Goal: Task Accomplishment & Management: Complete application form

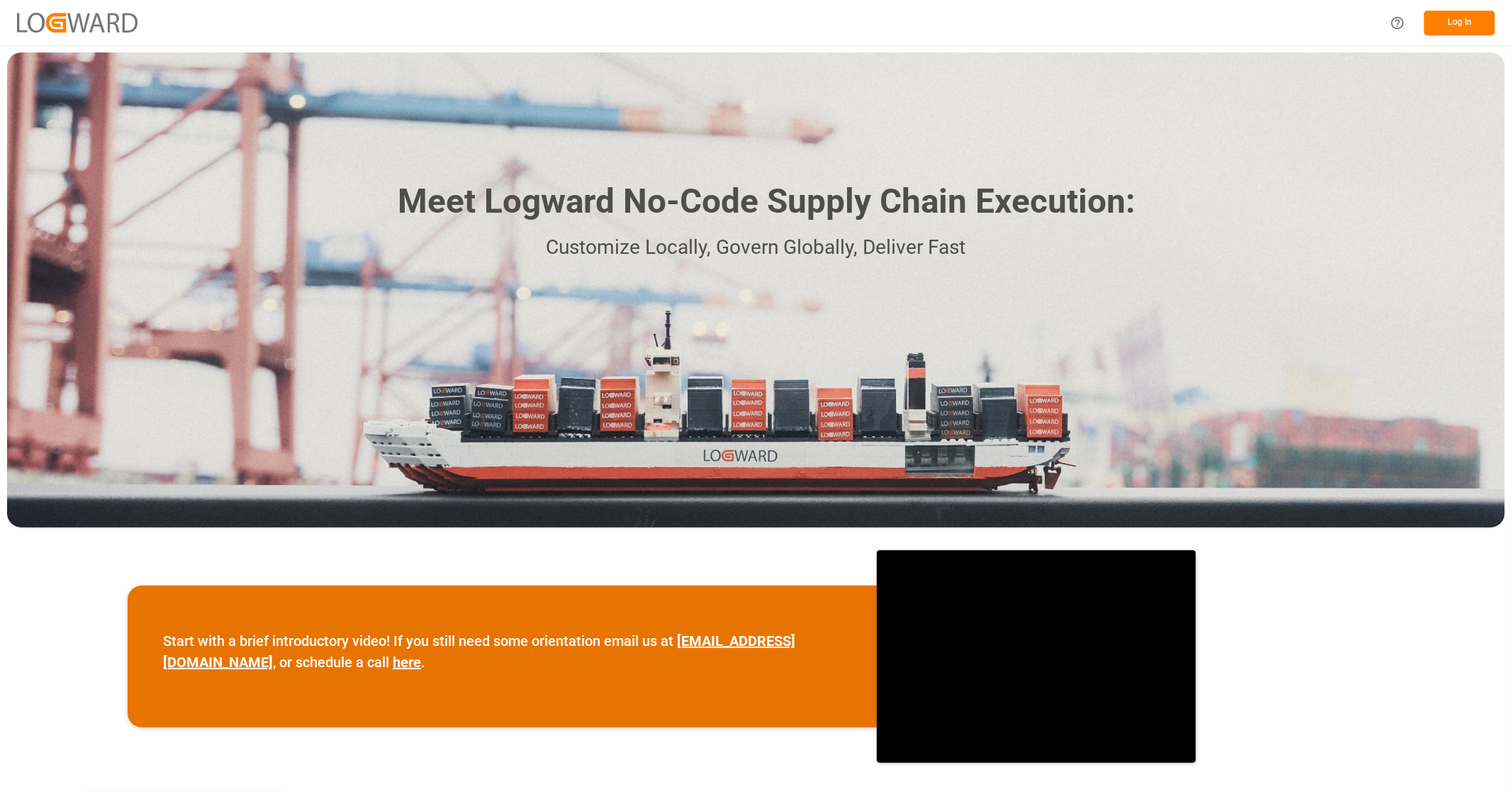
click at [1454, 19] on button "Log In" at bounding box center [1459, 23] width 71 height 25
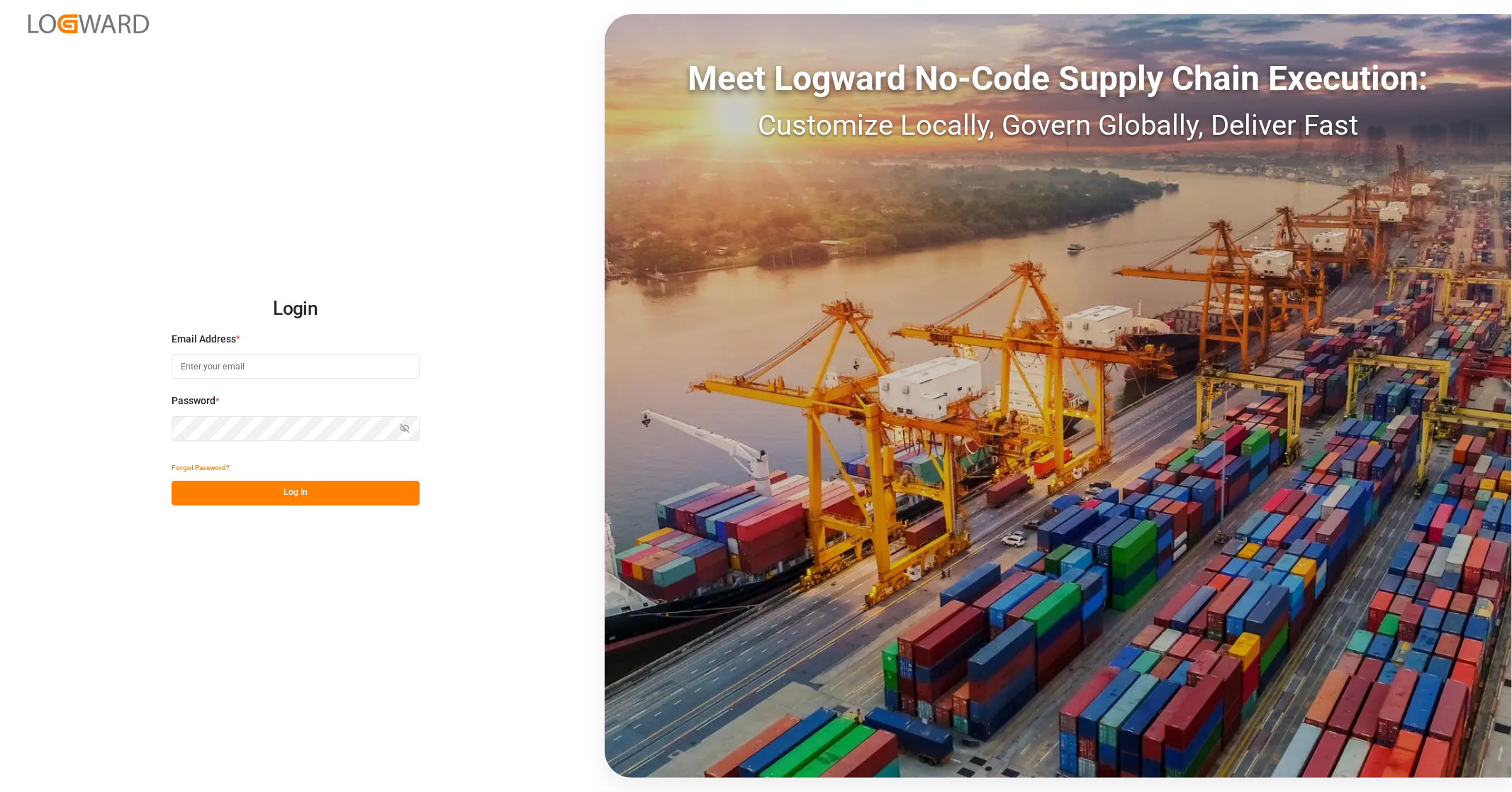
type input "[EMAIL_ADDRESS][PERSON_NAME][DOMAIN_NAME]"
click at [295, 492] on button "Log In" at bounding box center [295, 493] width 248 height 25
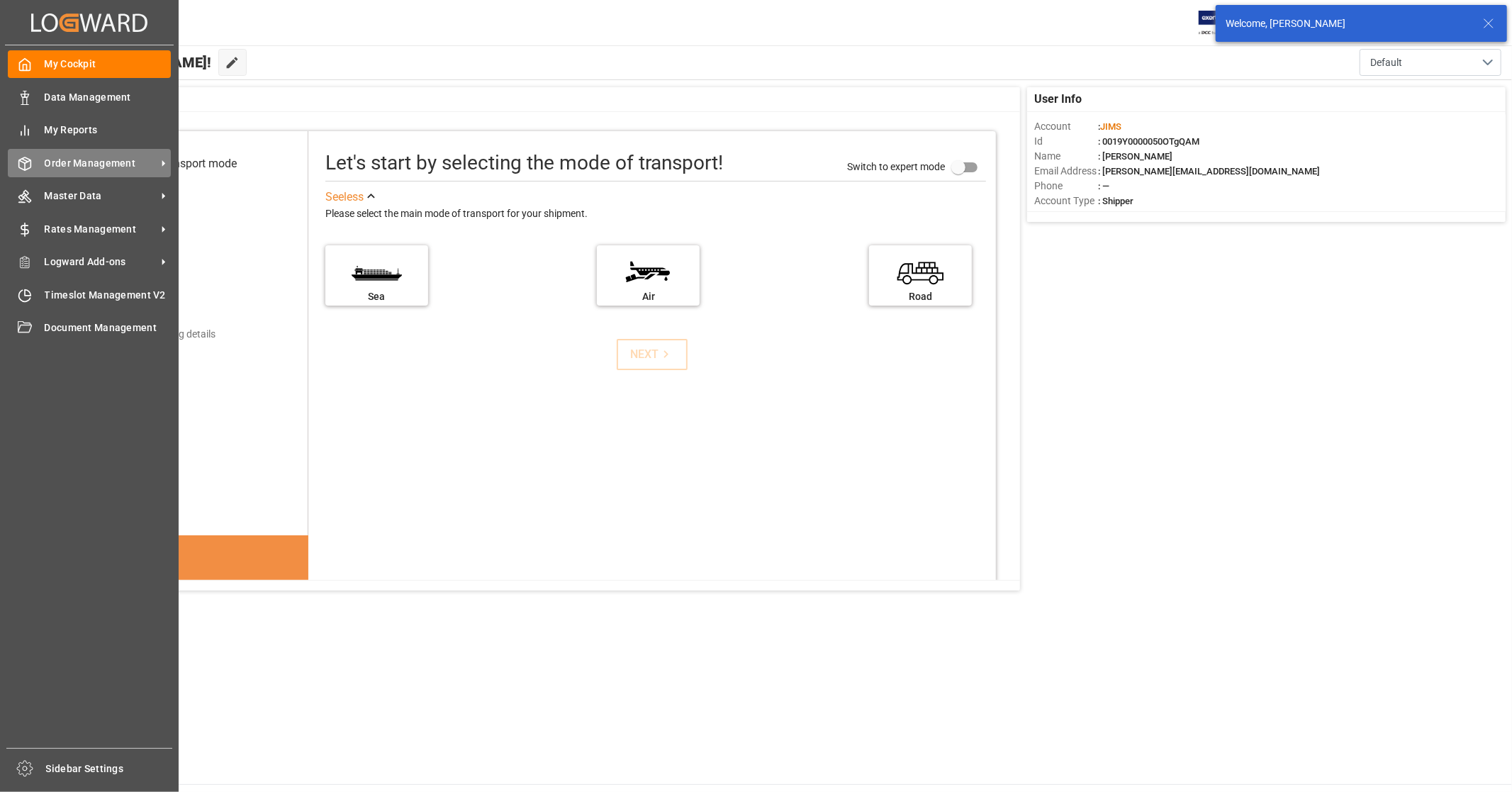
click at [72, 163] on span "Order Management" at bounding box center [101, 163] width 112 height 15
click at [125, 160] on span "Order Management" at bounding box center [101, 163] width 112 height 15
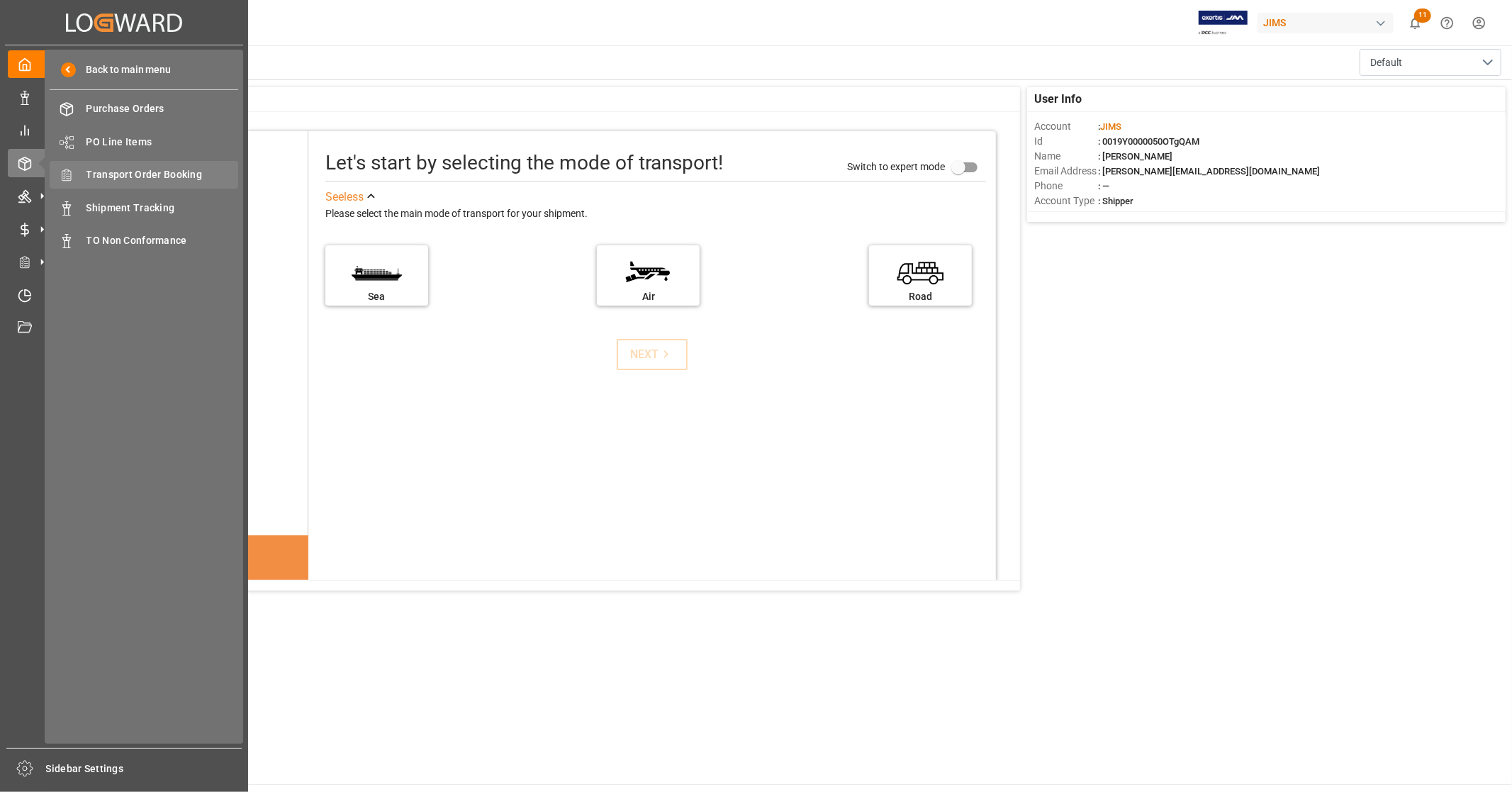
click at [180, 174] on span "Transport Order Booking" at bounding box center [162, 175] width 152 height 15
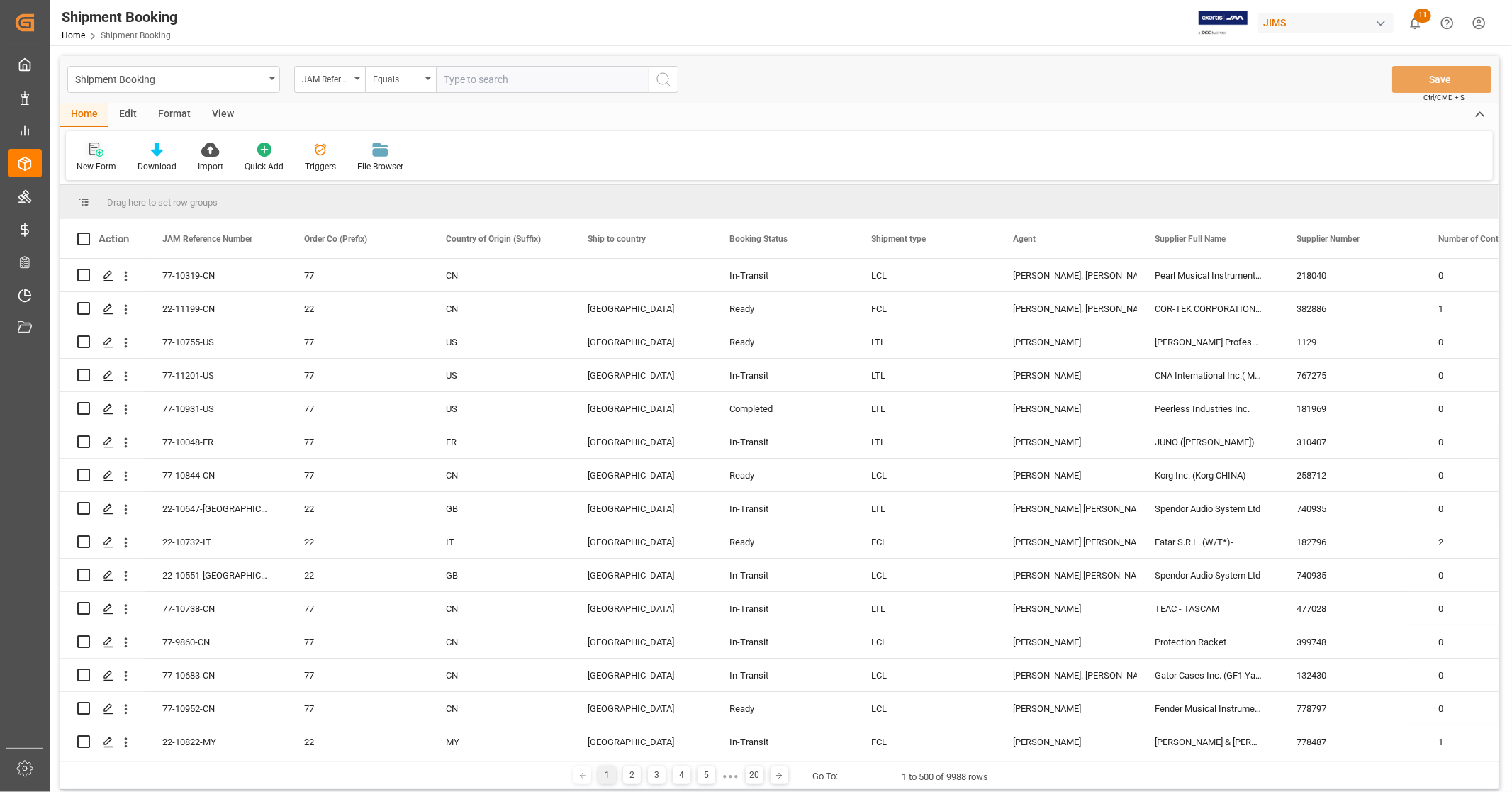
click at [99, 153] on icon at bounding box center [99, 152] width 8 height 8
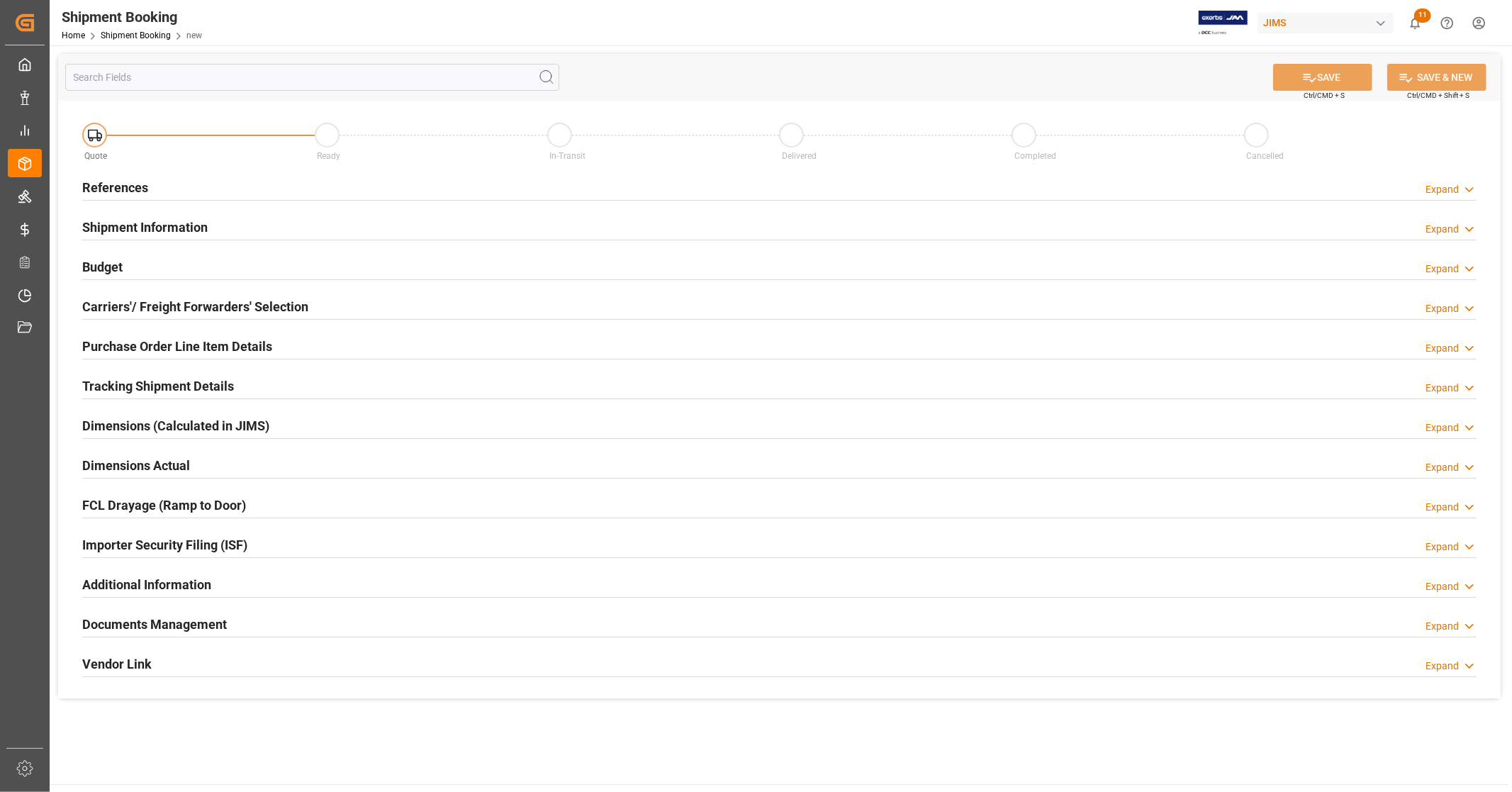
click at [270, 192] on div "References Expand" at bounding box center [779, 186] width 1394 height 27
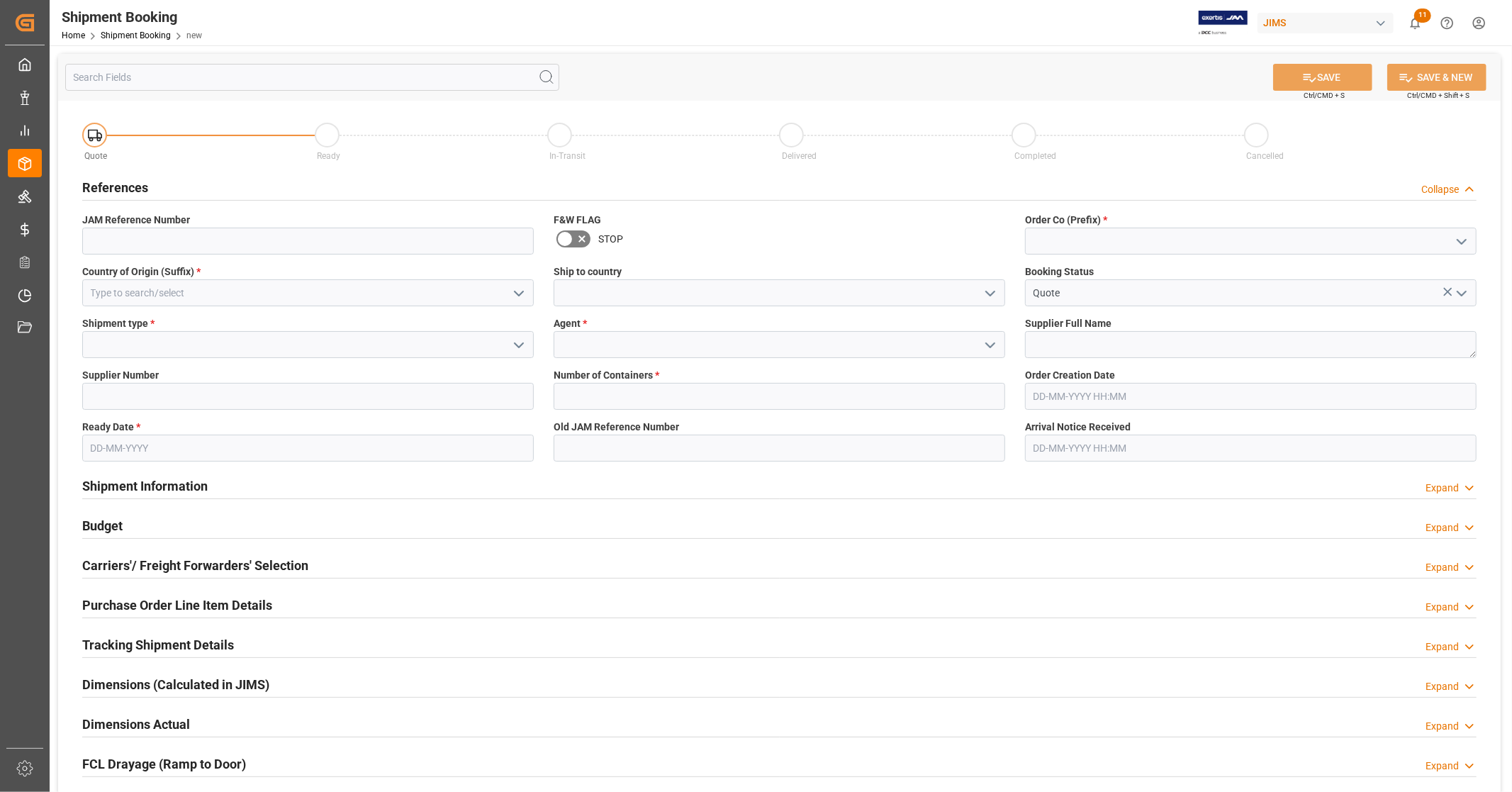
click at [1463, 239] on icon "open menu" at bounding box center [1462, 241] width 17 height 17
click at [1075, 303] on div "77" at bounding box center [1250, 304] width 450 height 32
type input "77"
click at [515, 295] on icon "open menu" at bounding box center [519, 293] width 17 height 17
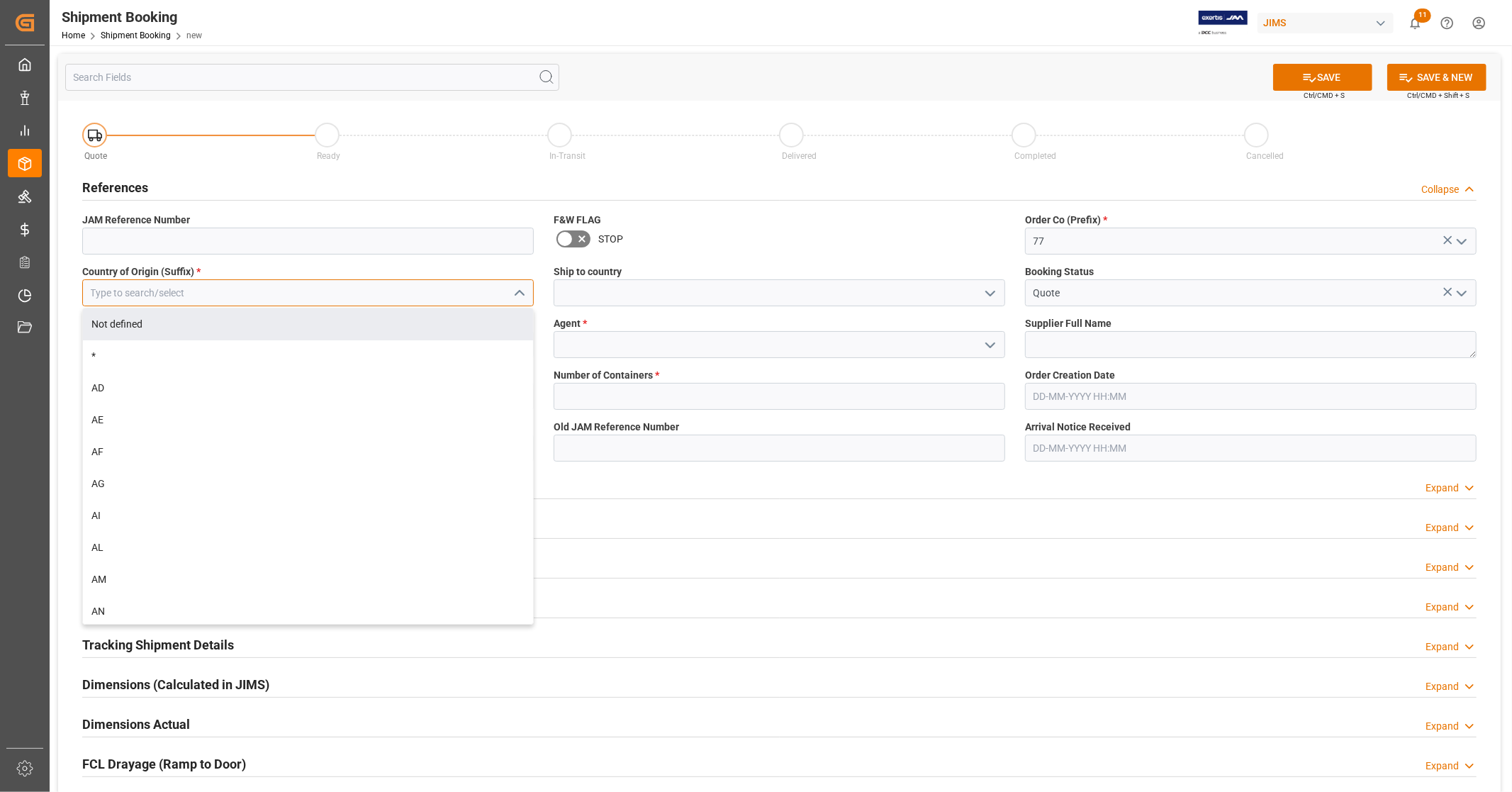
click at [202, 293] on input at bounding box center [308, 293] width 451 height 27
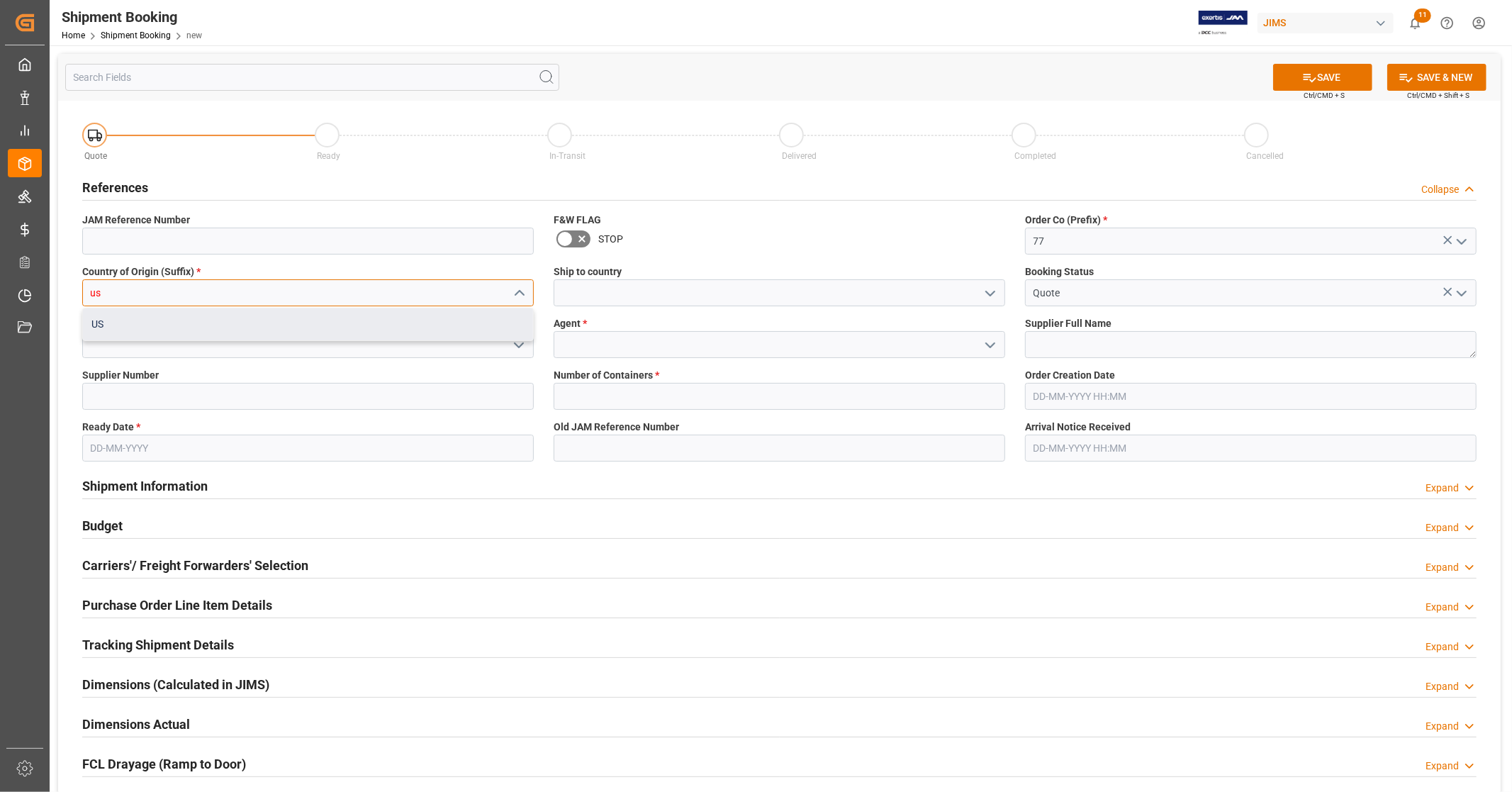
click at [146, 325] on div "US" at bounding box center [308, 324] width 450 height 32
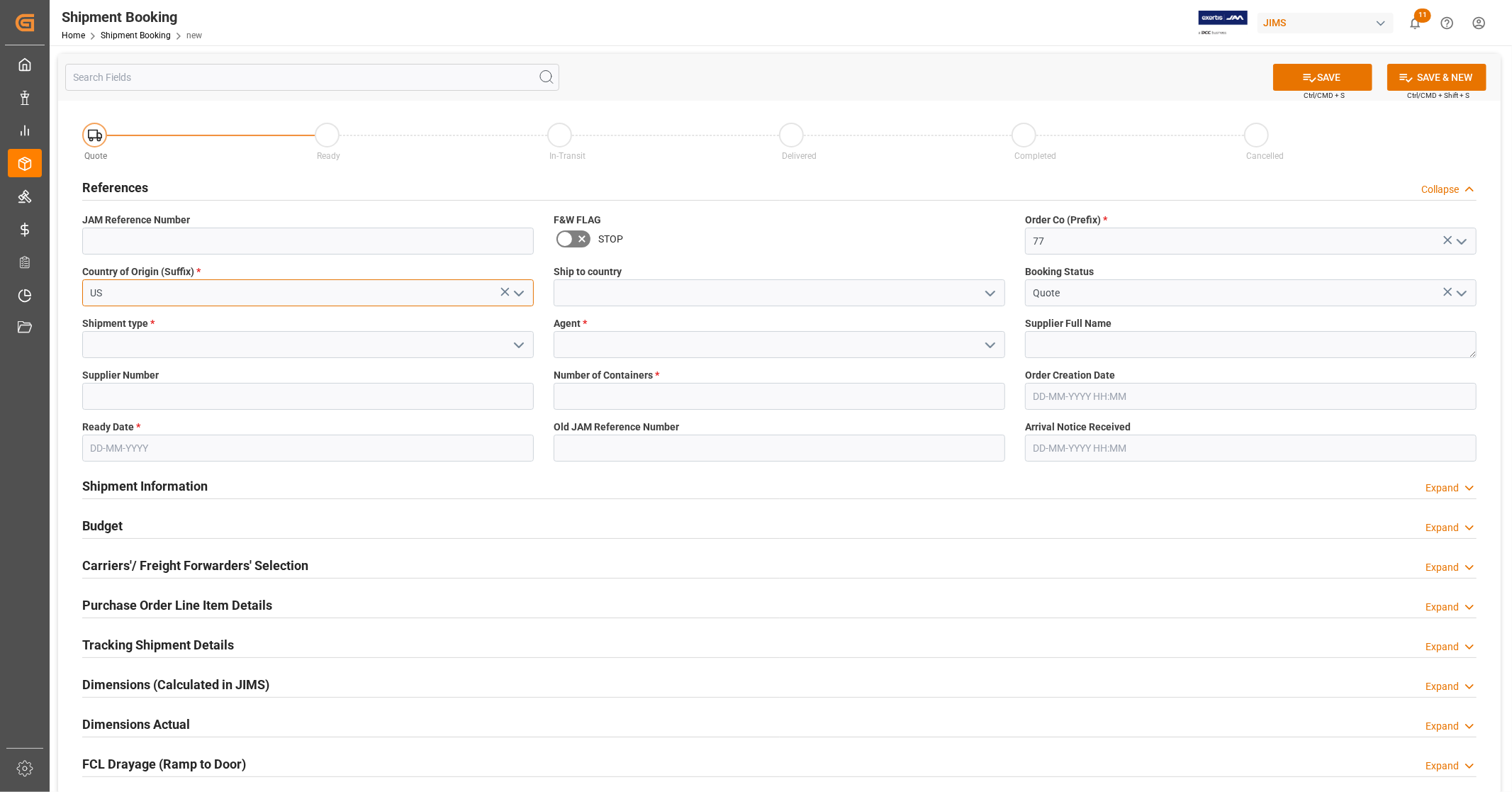
type input "US"
click at [516, 347] on icon "open menu" at bounding box center [519, 345] width 17 height 17
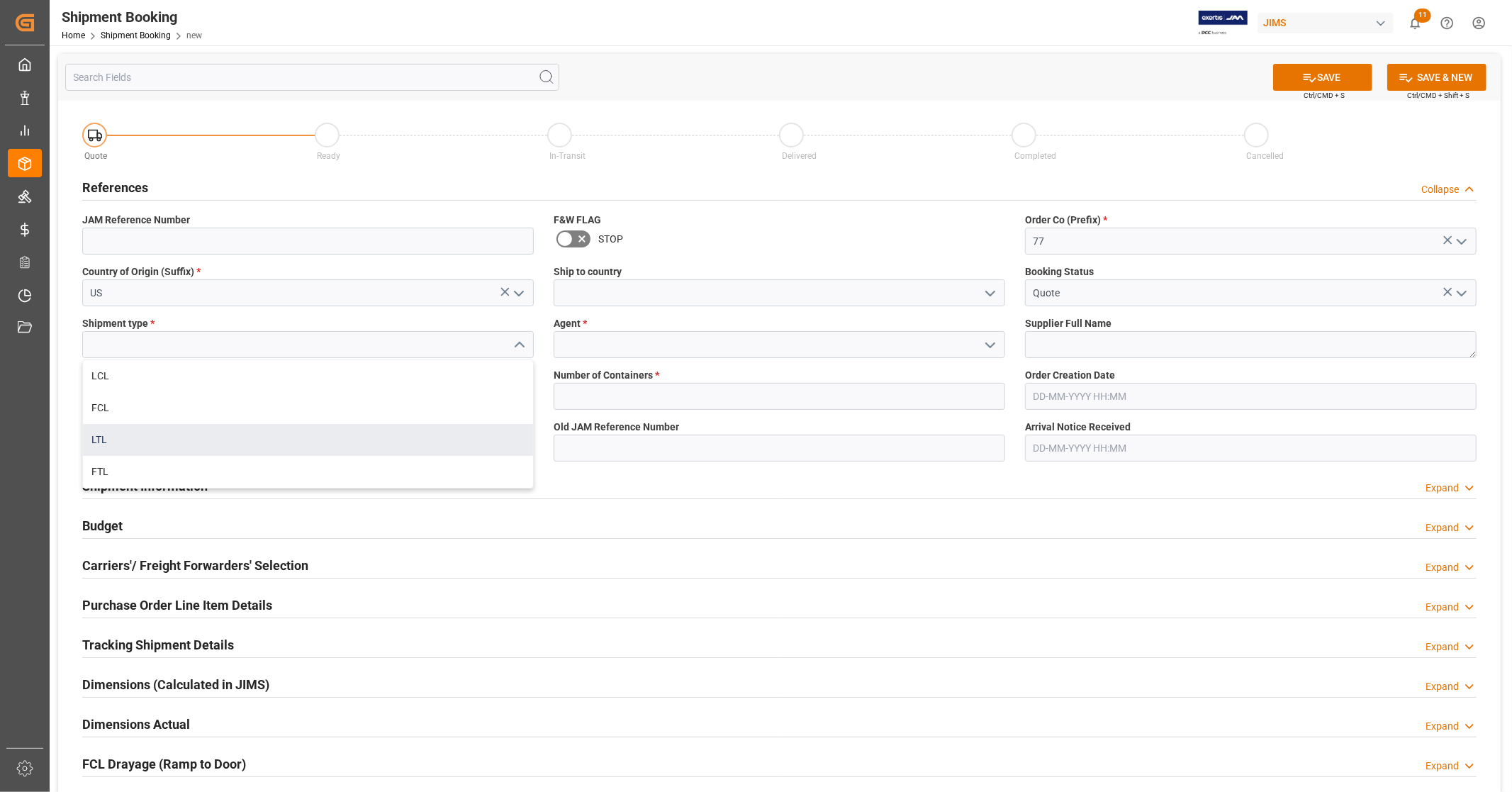
click at [139, 441] on div "LTL" at bounding box center [308, 440] width 450 height 32
type input "LTL"
click at [987, 341] on icon "open menu" at bounding box center [990, 345] width 17 height 17
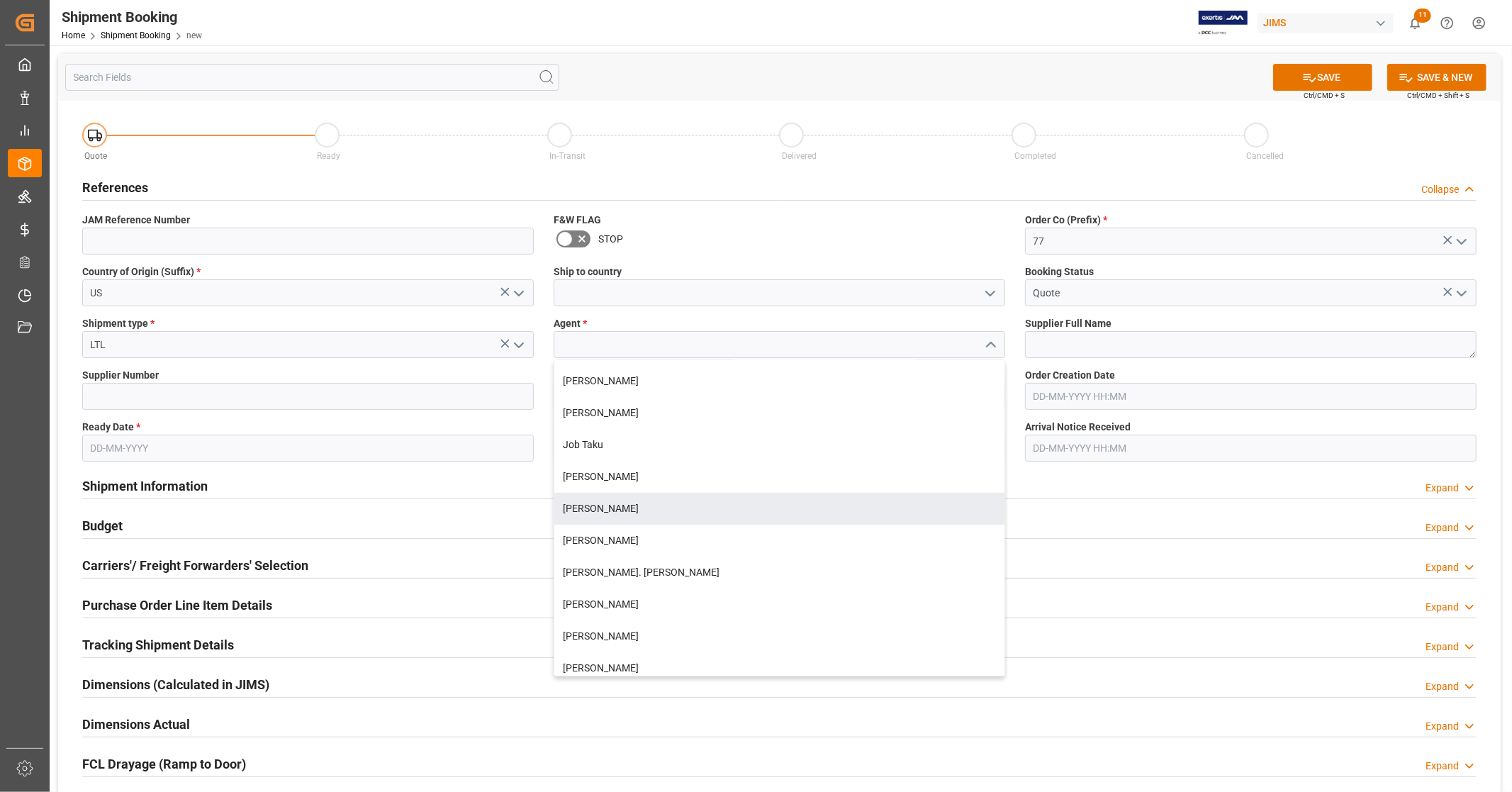
scroll to position [577, 0]
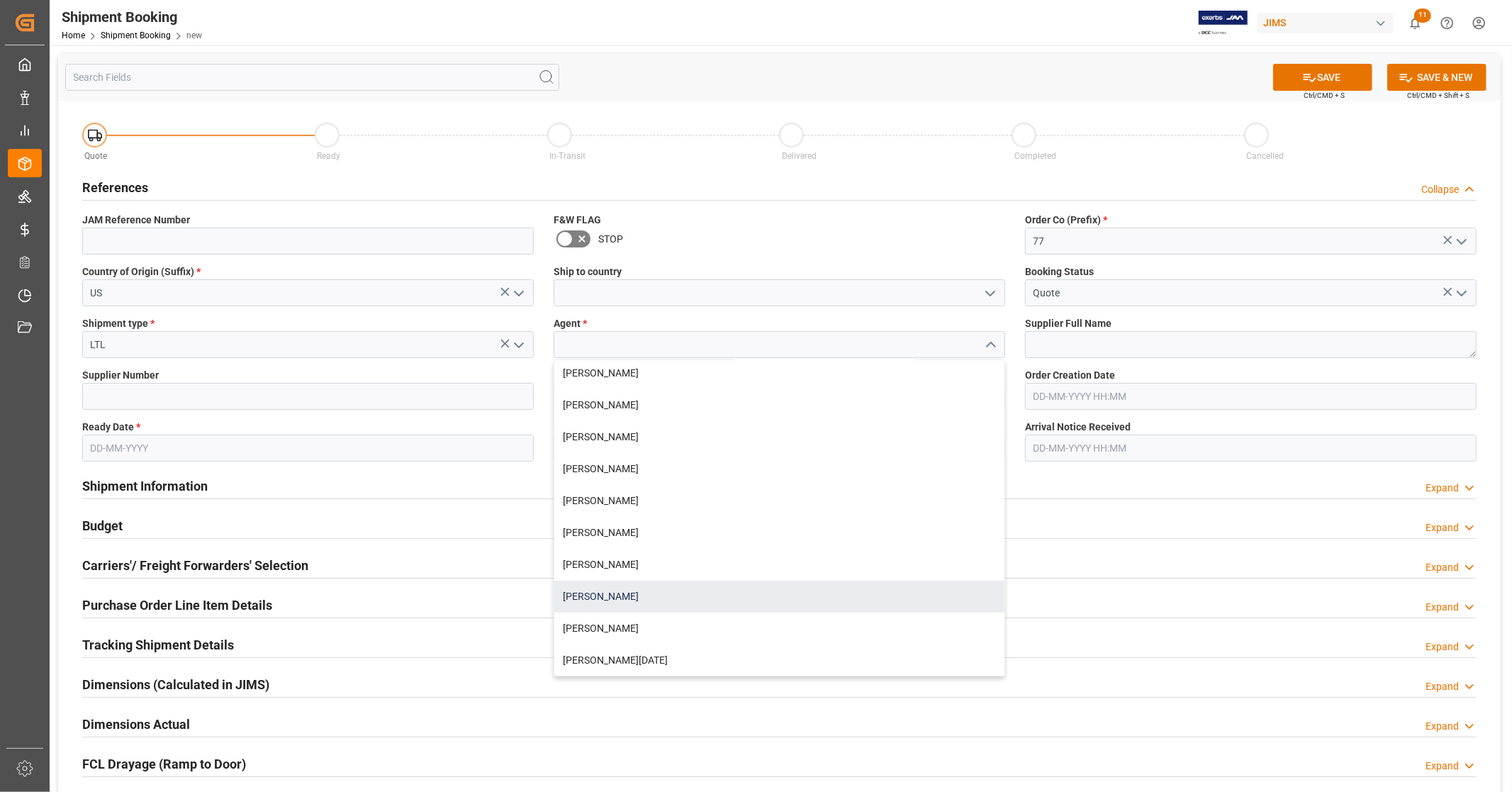
click at [625, 595] on div "[PERSON_NAME]" at bounding box center [779, 597] width 450 height 32
type input "[PERSON_NAME]"
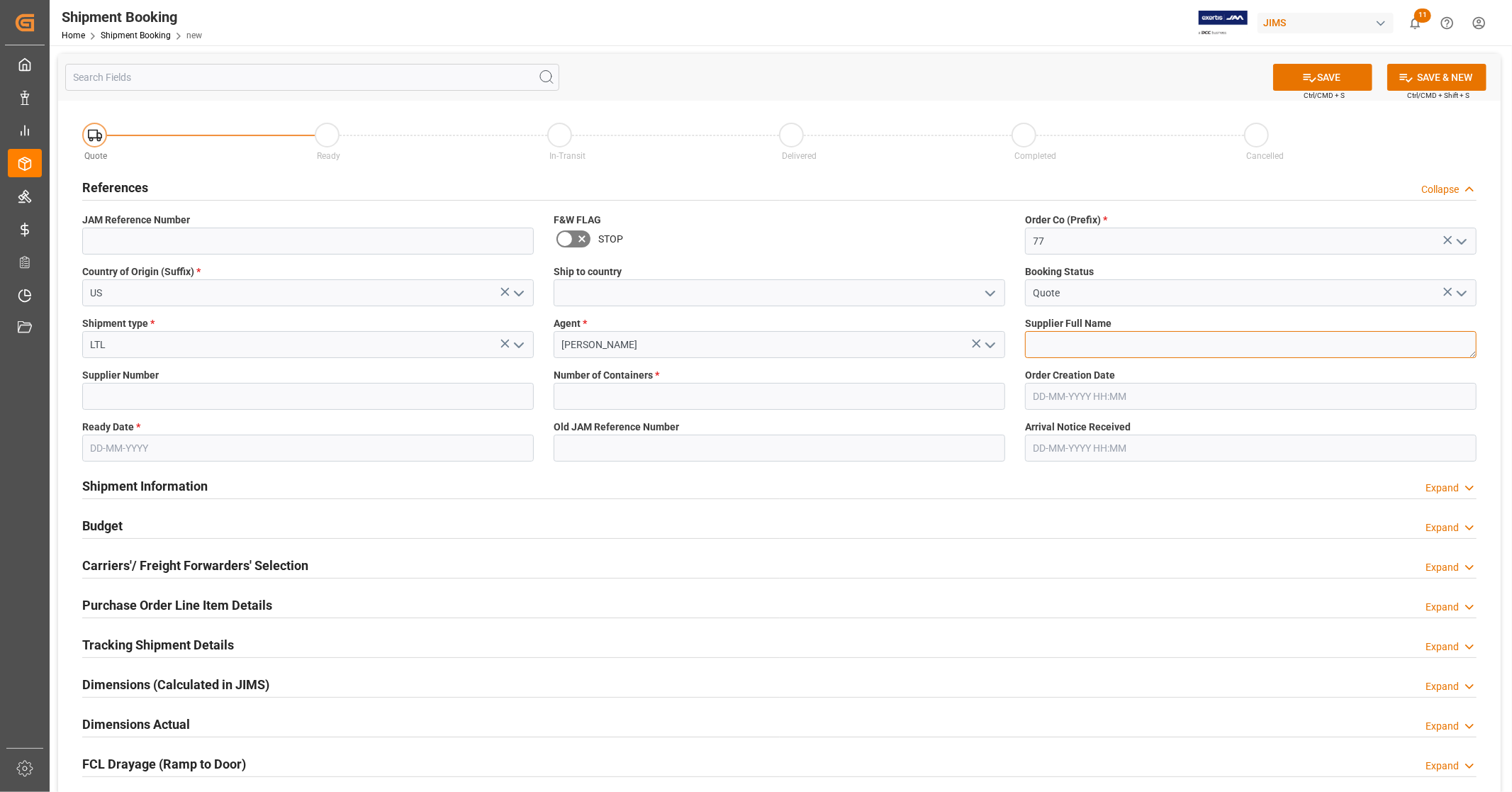
click at [1068, 338] on textarea at bounding box center [1250, 344] width 451 height 27
type textarea "Zildjian"
click at [501, 395] on input at bounding box center [308, 396] width 451 height 27
type input "0"
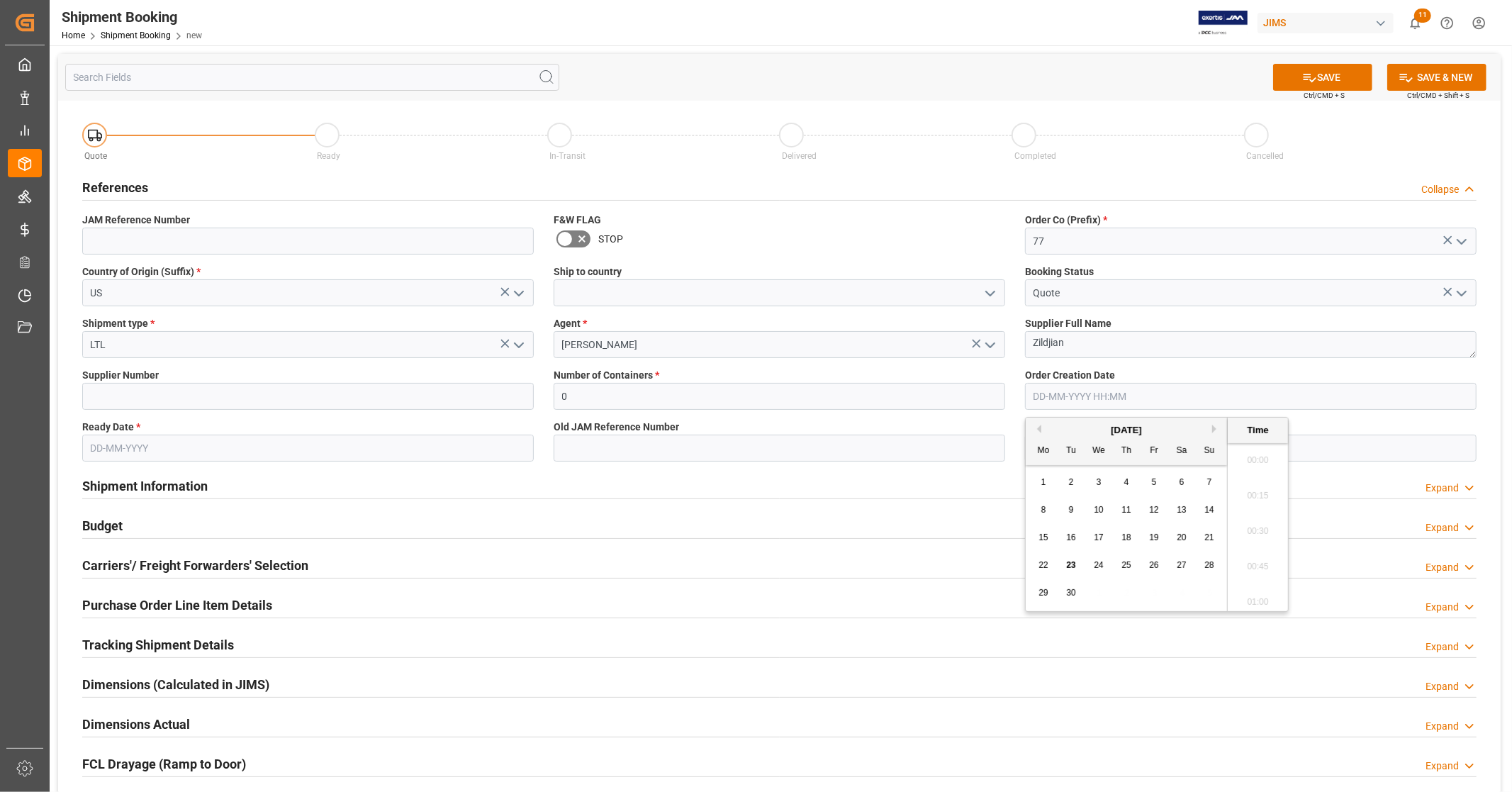
scroll to position [1599, 0]
click at [1073, 568] on span "23" at bounding box center [1070, 565] width 9 height 10
type input "[DATE] 00:00"
click at [299, 446] on input "text" at bounding box center [308, 448] width 451 height 27
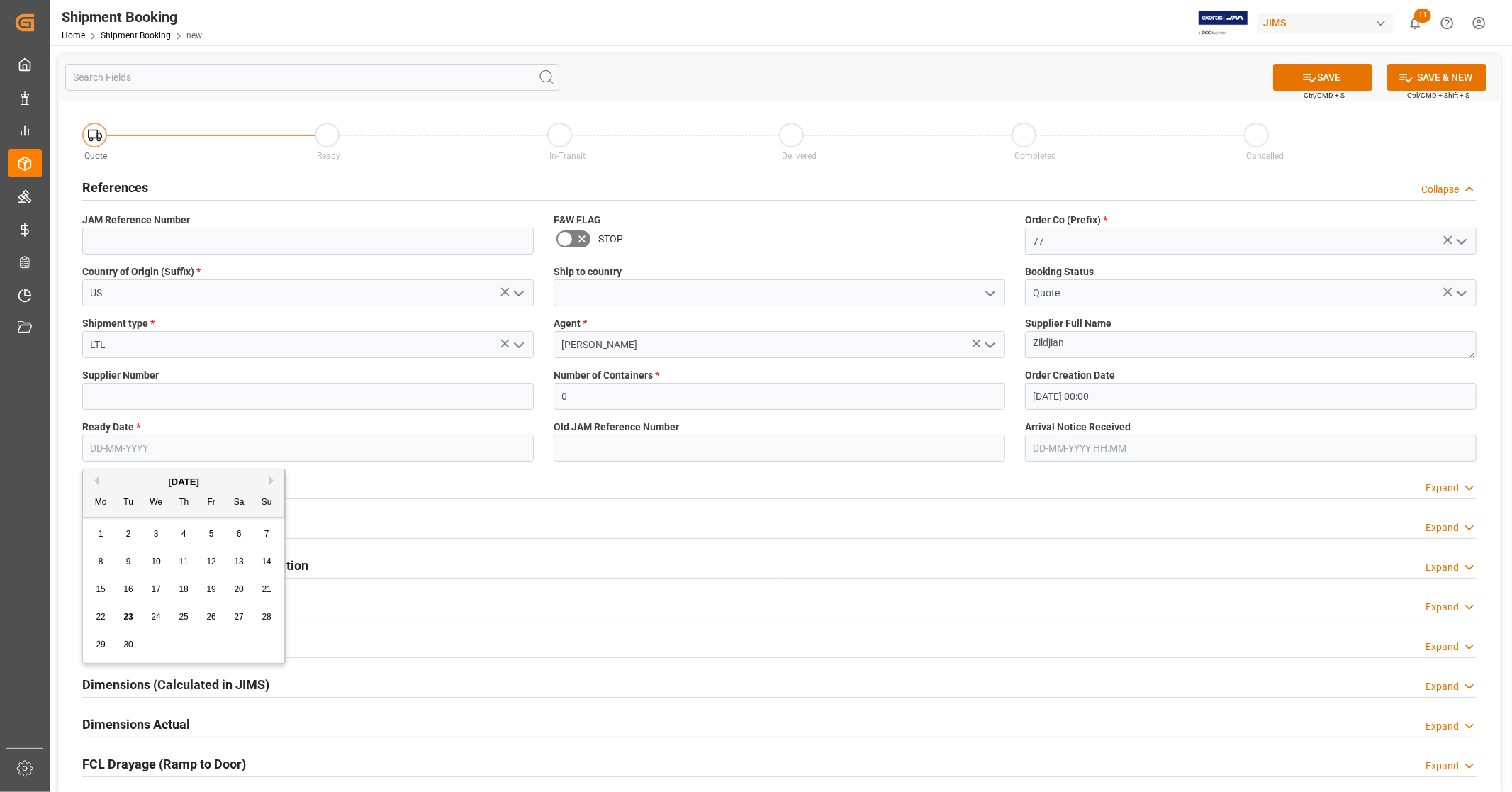
click at [129, 618] on span "23" at bounding box center [128, 617] width 9 height 10
type input "[DATE]"
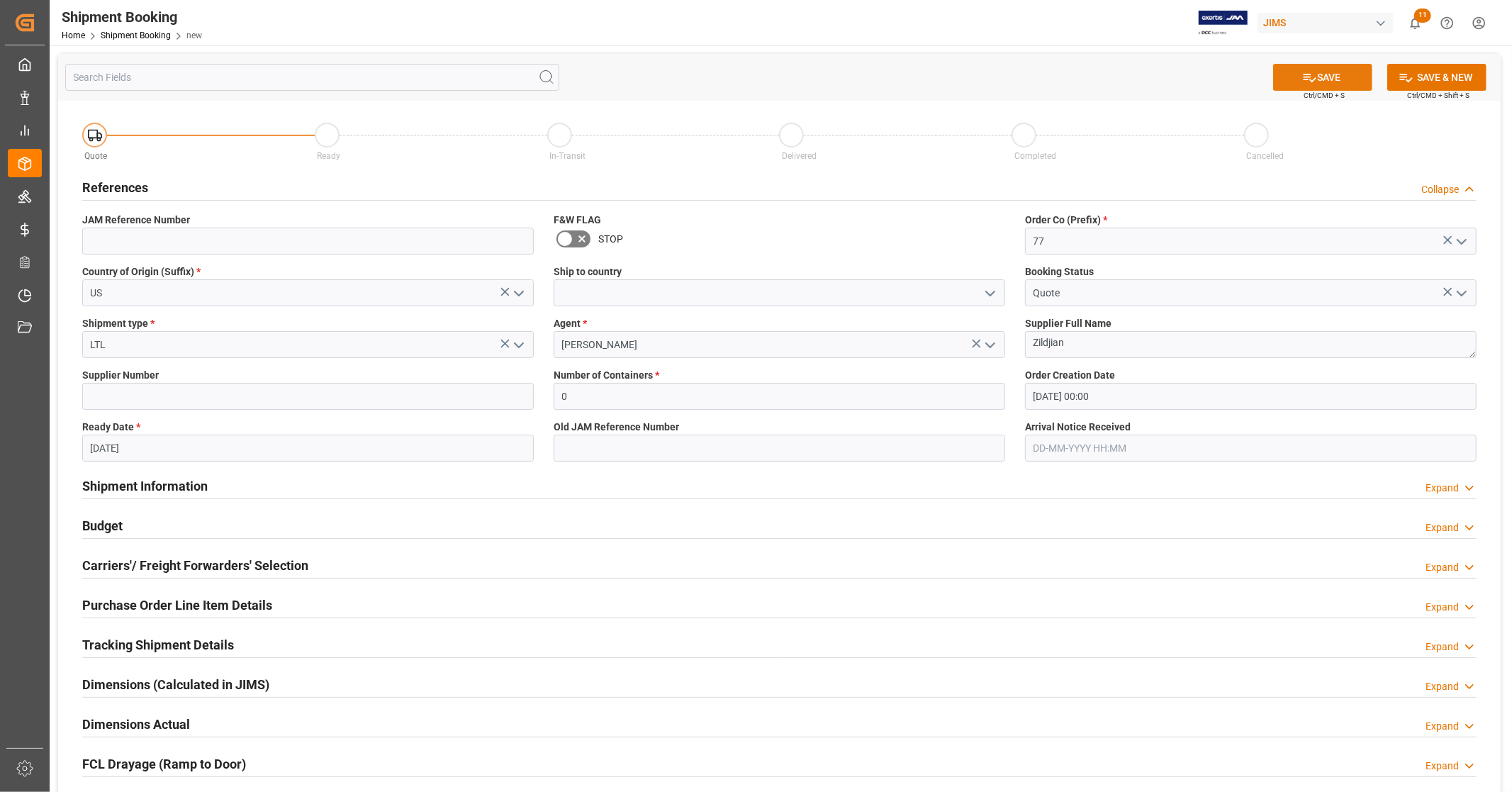
click at [1336, 76] on button "SAVE" at bounding box center [1322, 77] width 99 height 27
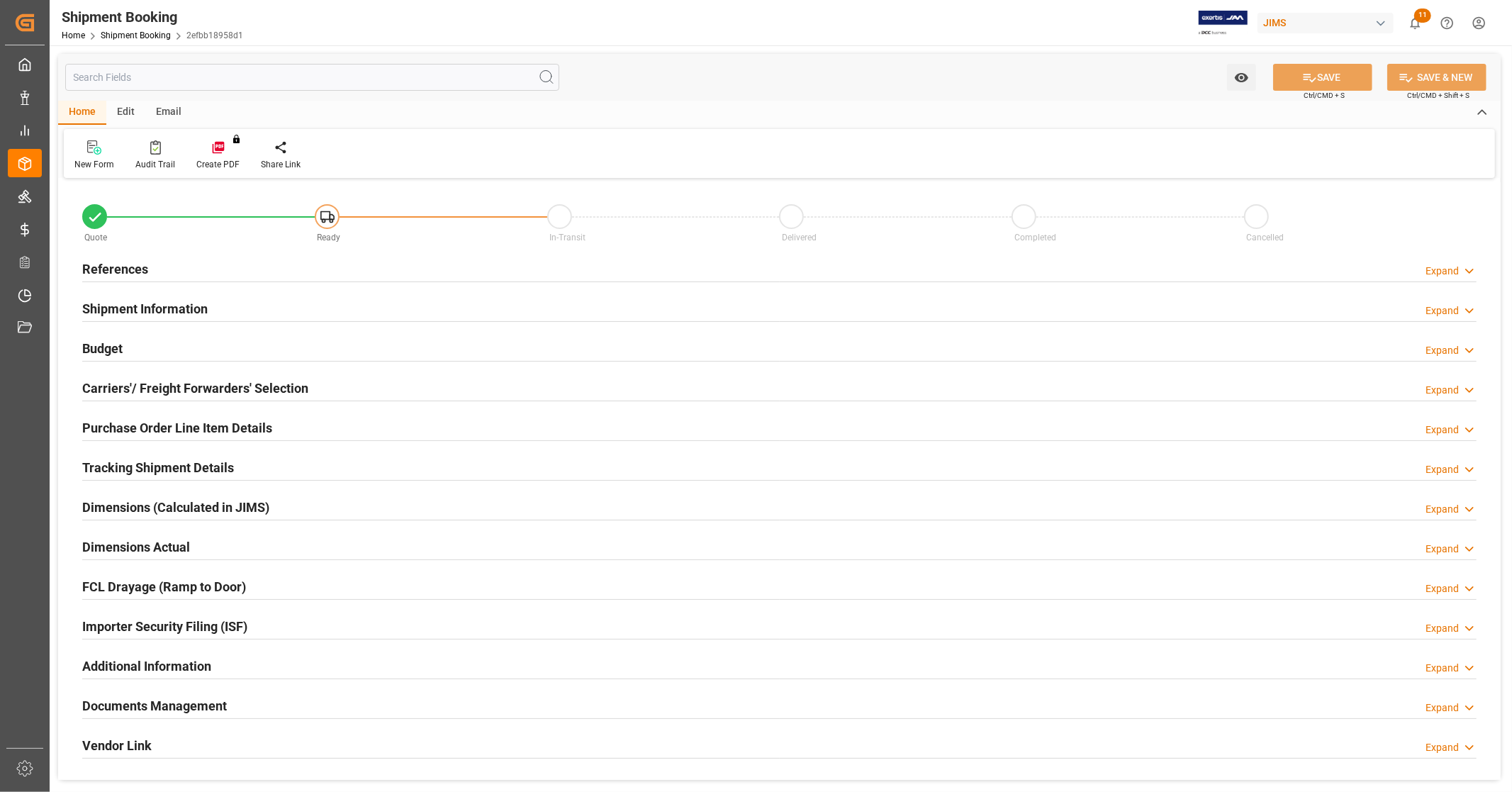
type input "0"
type input "[DATE] 00:00"
type input "[DATE]"
click at [157, 272] on div "References Expand" at bounding box center [779, 267] width 1394 height 27
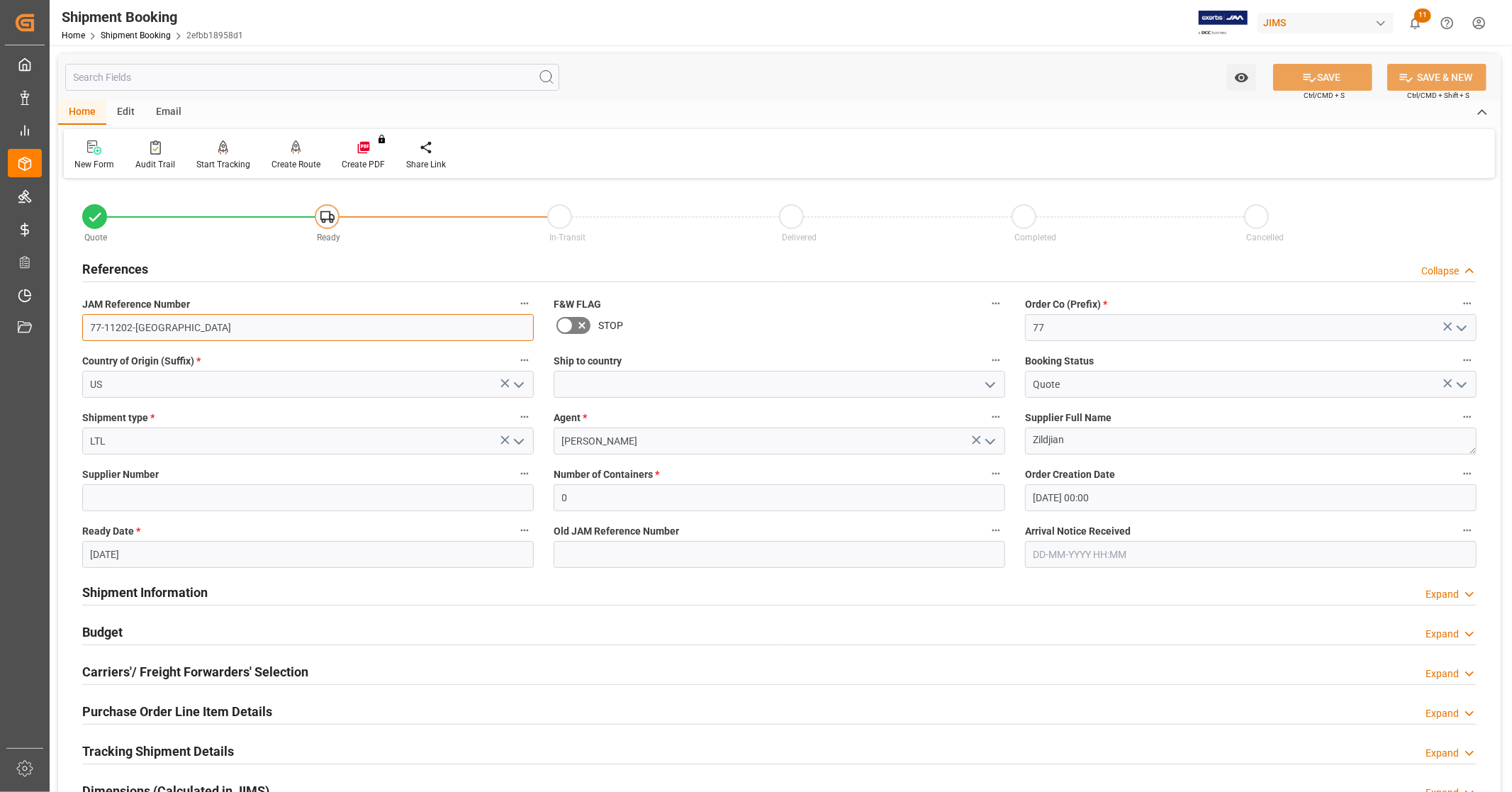
click at [159, 327] on input "77-11202-US" at bounding box center [308, 327] width 451 height 27
click at [218, 323] on input "77-11202-US" at bounding box center [308, 327] width 451 height 27
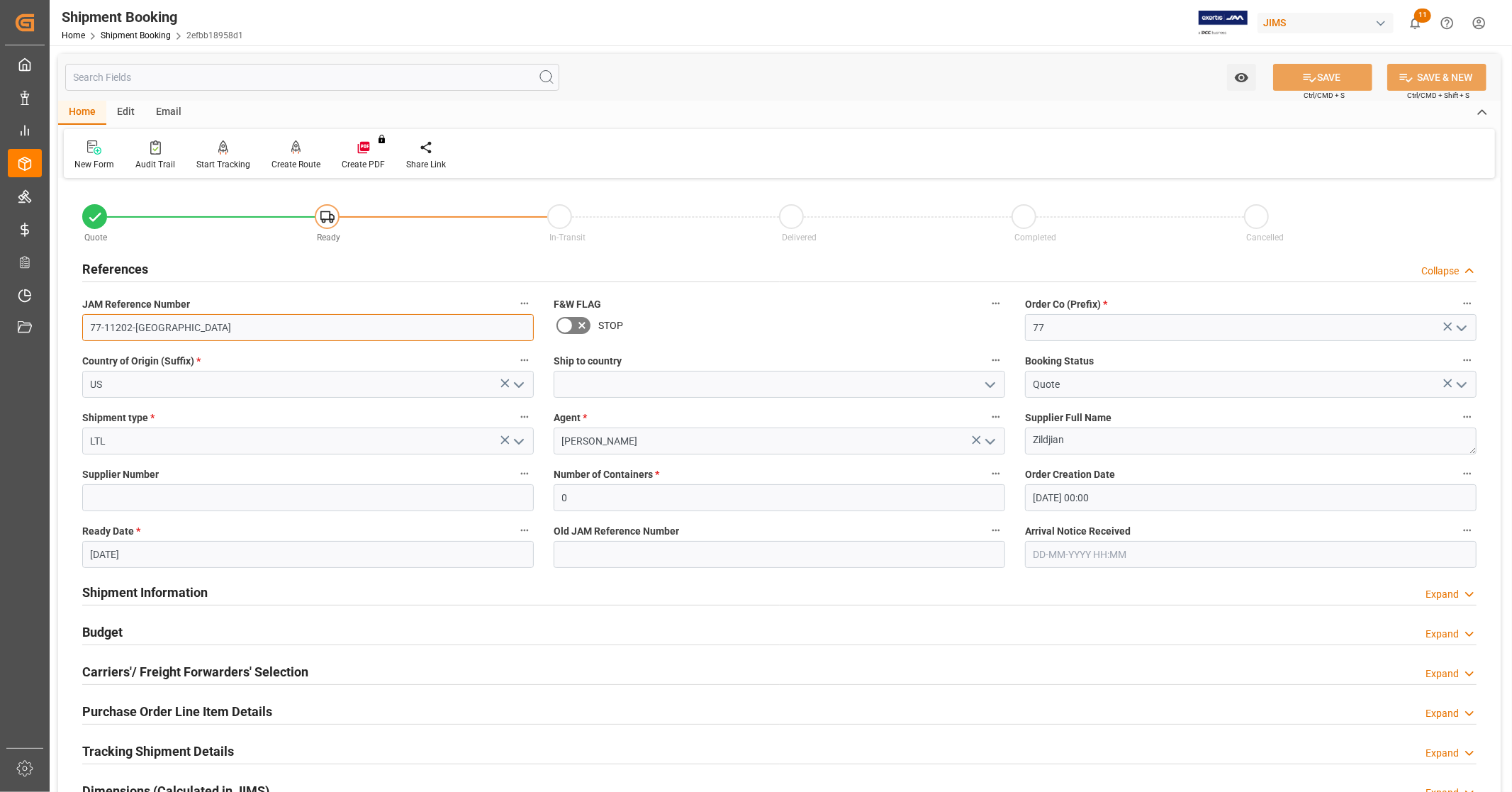
click at [214, 327] on input "77-11202-US" at bounding box center [308, 327] width 451 height 27
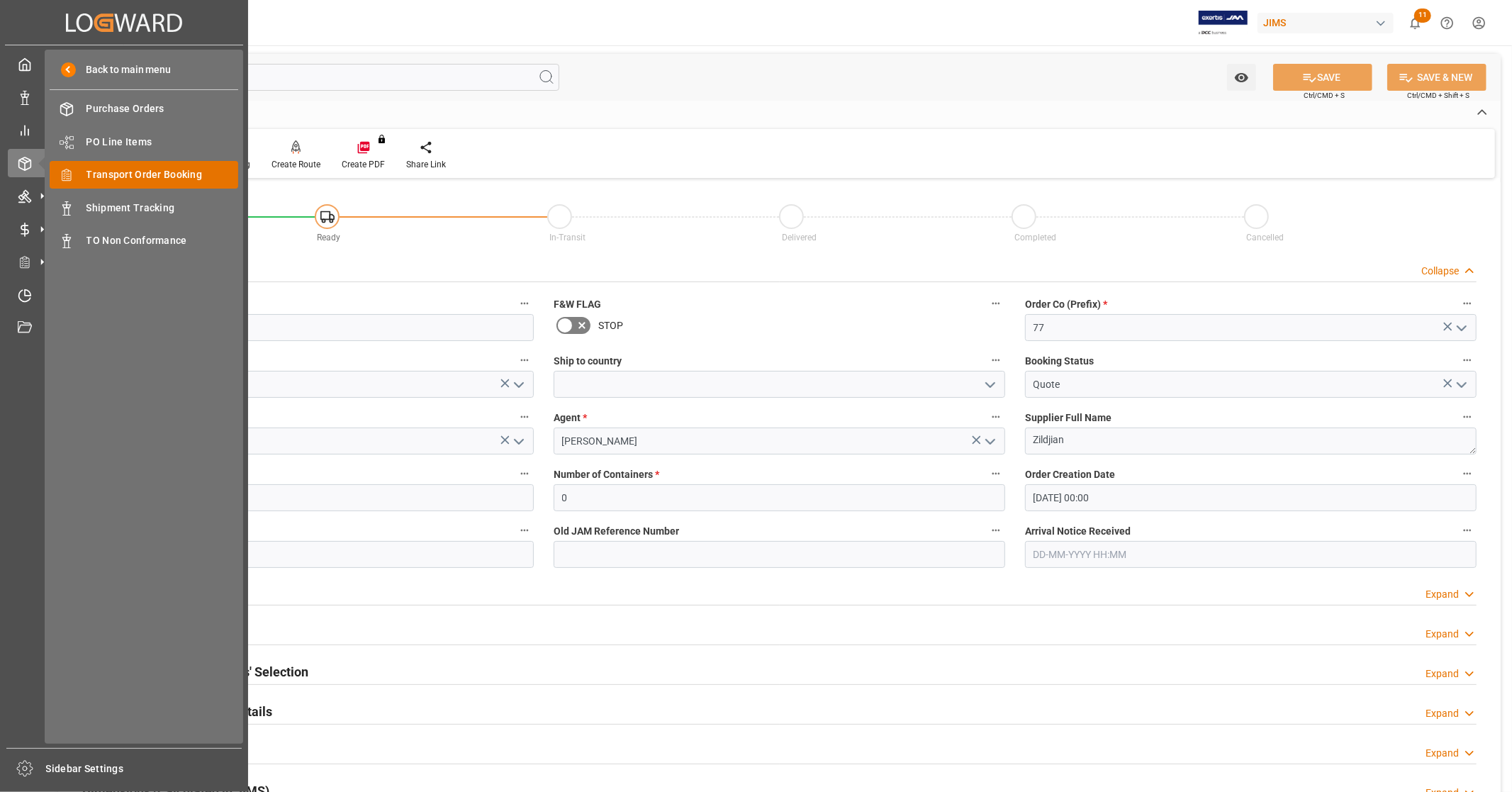
click at [157, 174] on span "Transport Order Booking" at bounding box center [162, 175] width 152 height 15
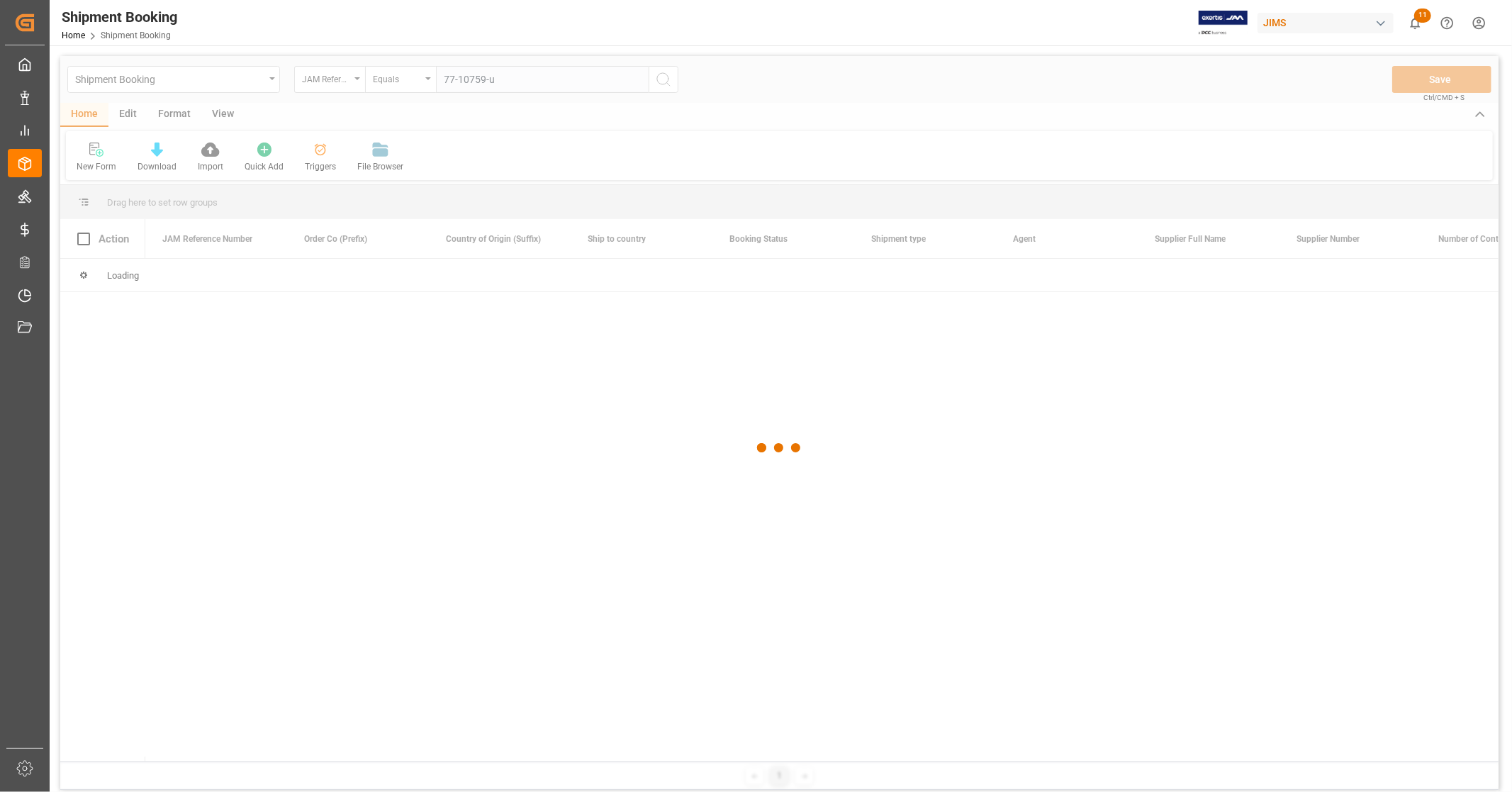
type input "77-10759-us"
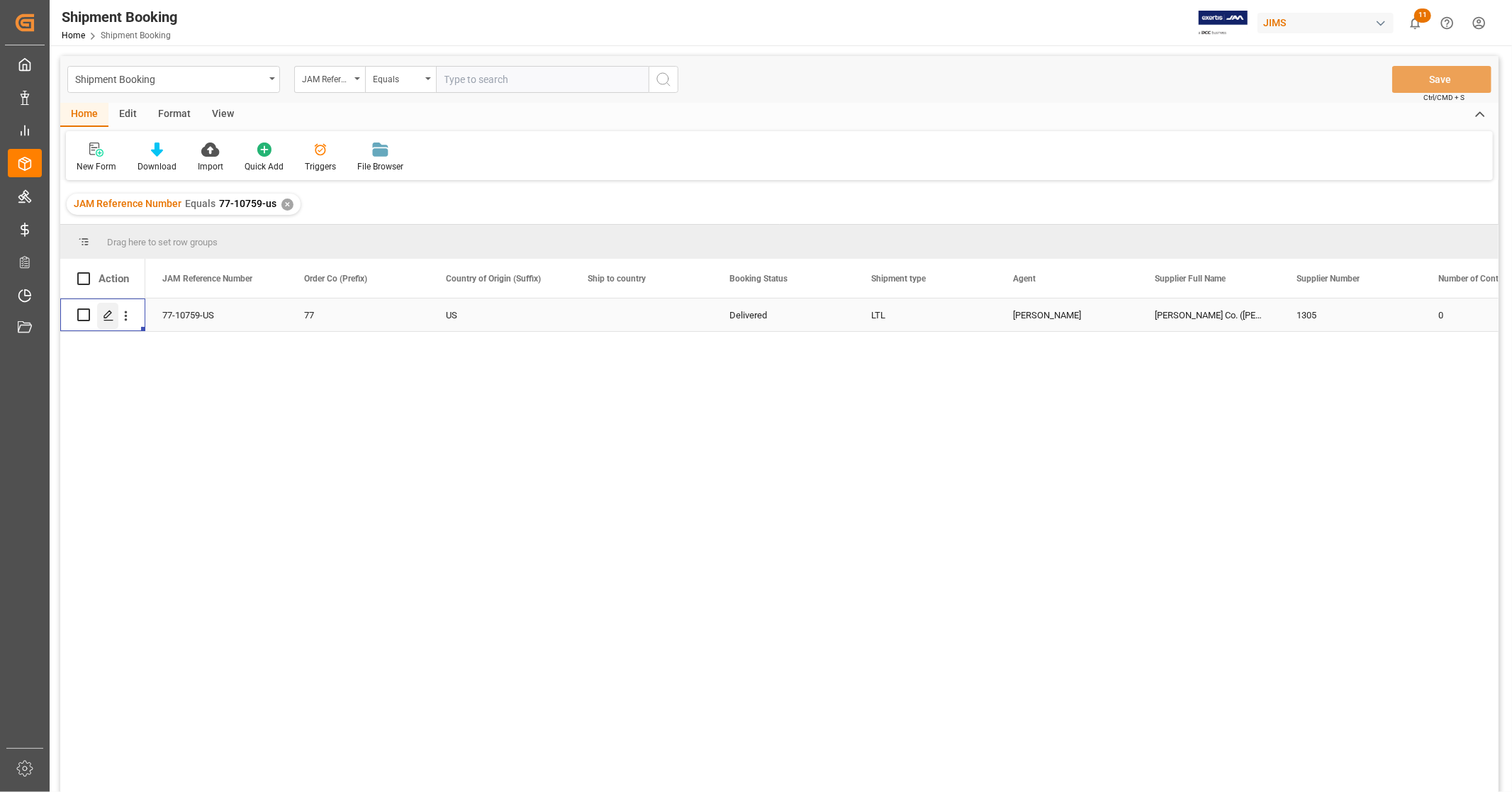
click at [103, 313] on icon "Press SPACE to select this row." at bounding box center [109, 316] width 11 height 11
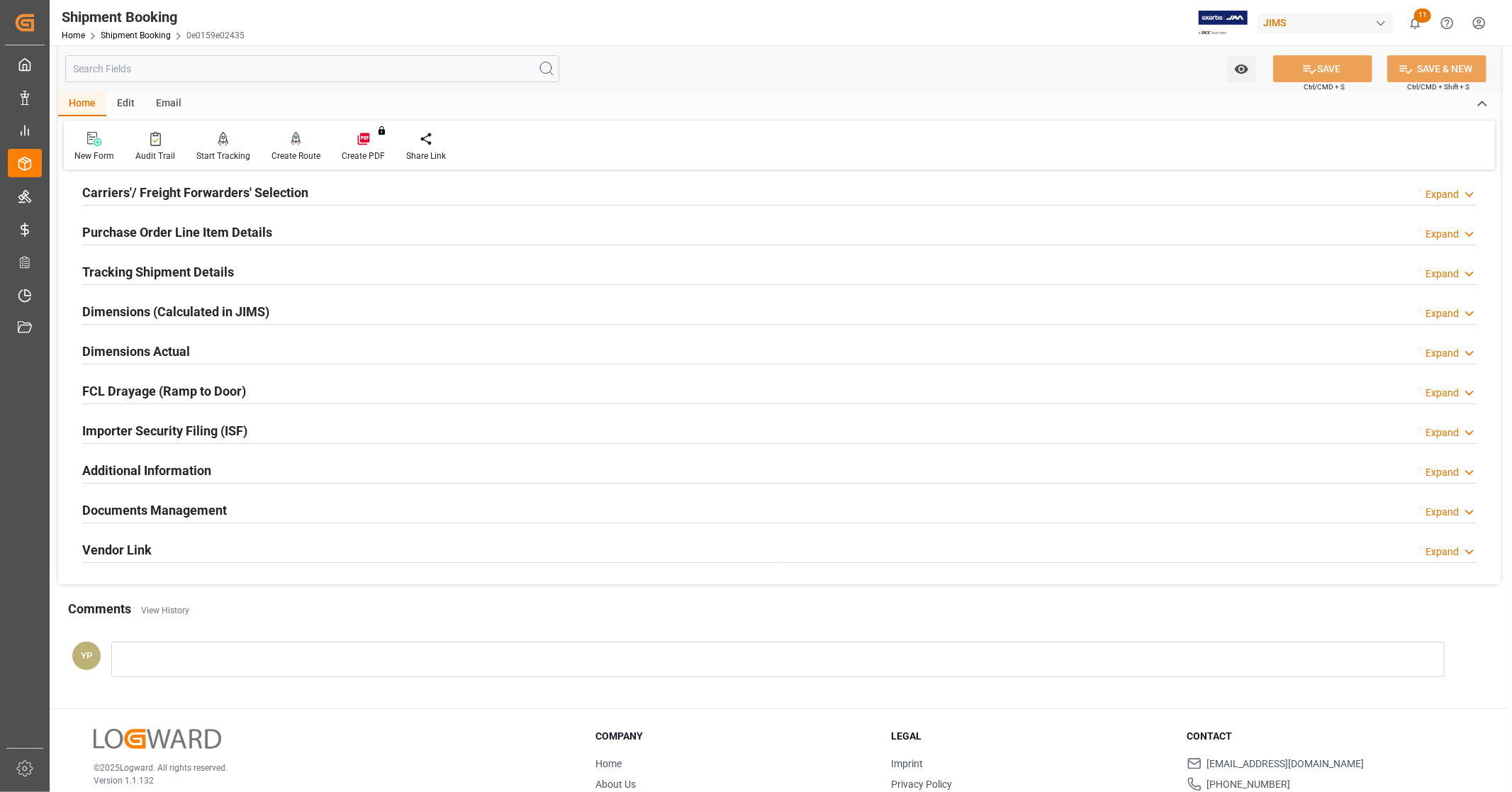
scroll to position [236, 0]
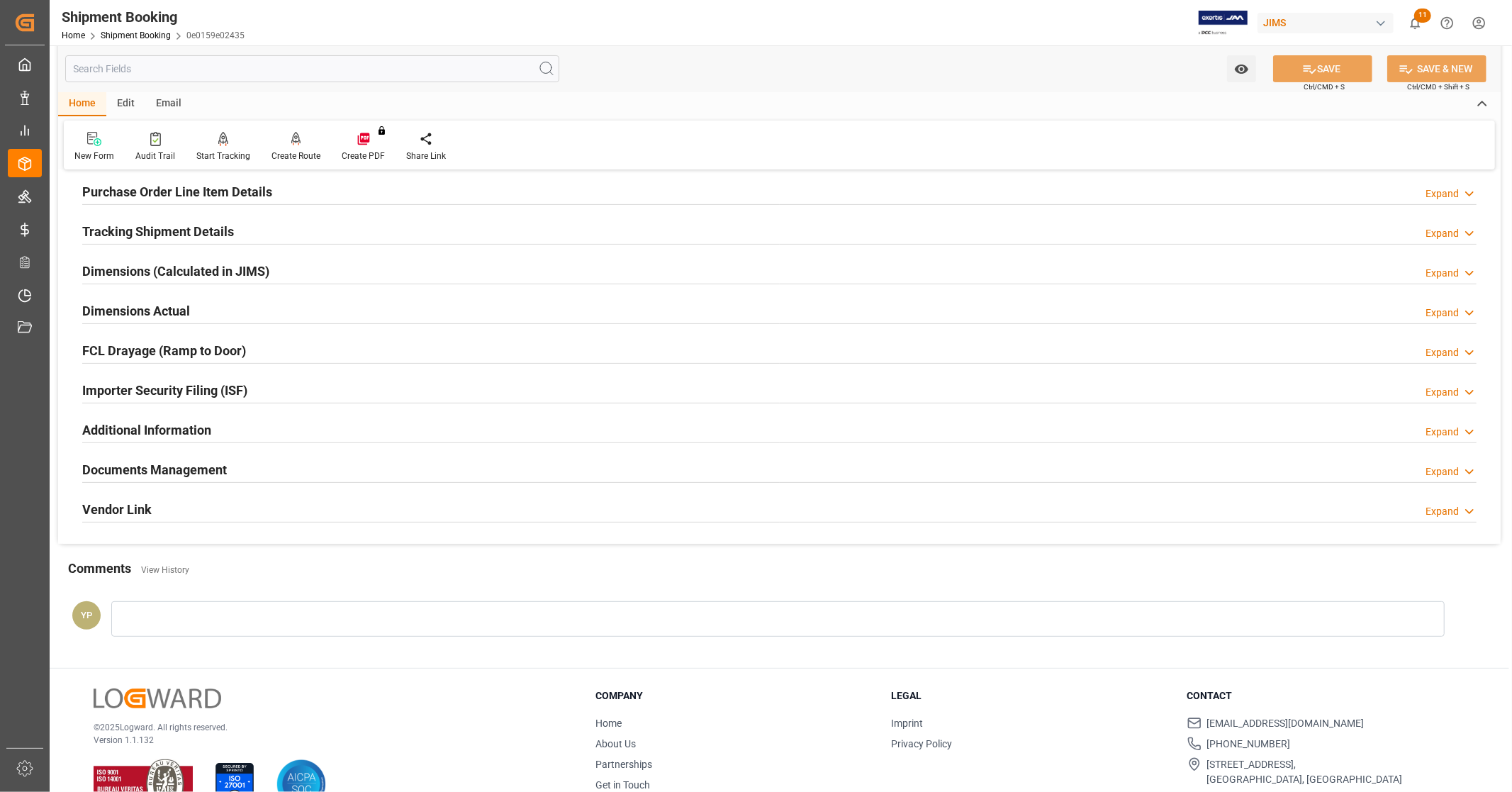
click at [216, 466] on h2 "Documents Management" at bounding box center [154, 469] width 144 height 19
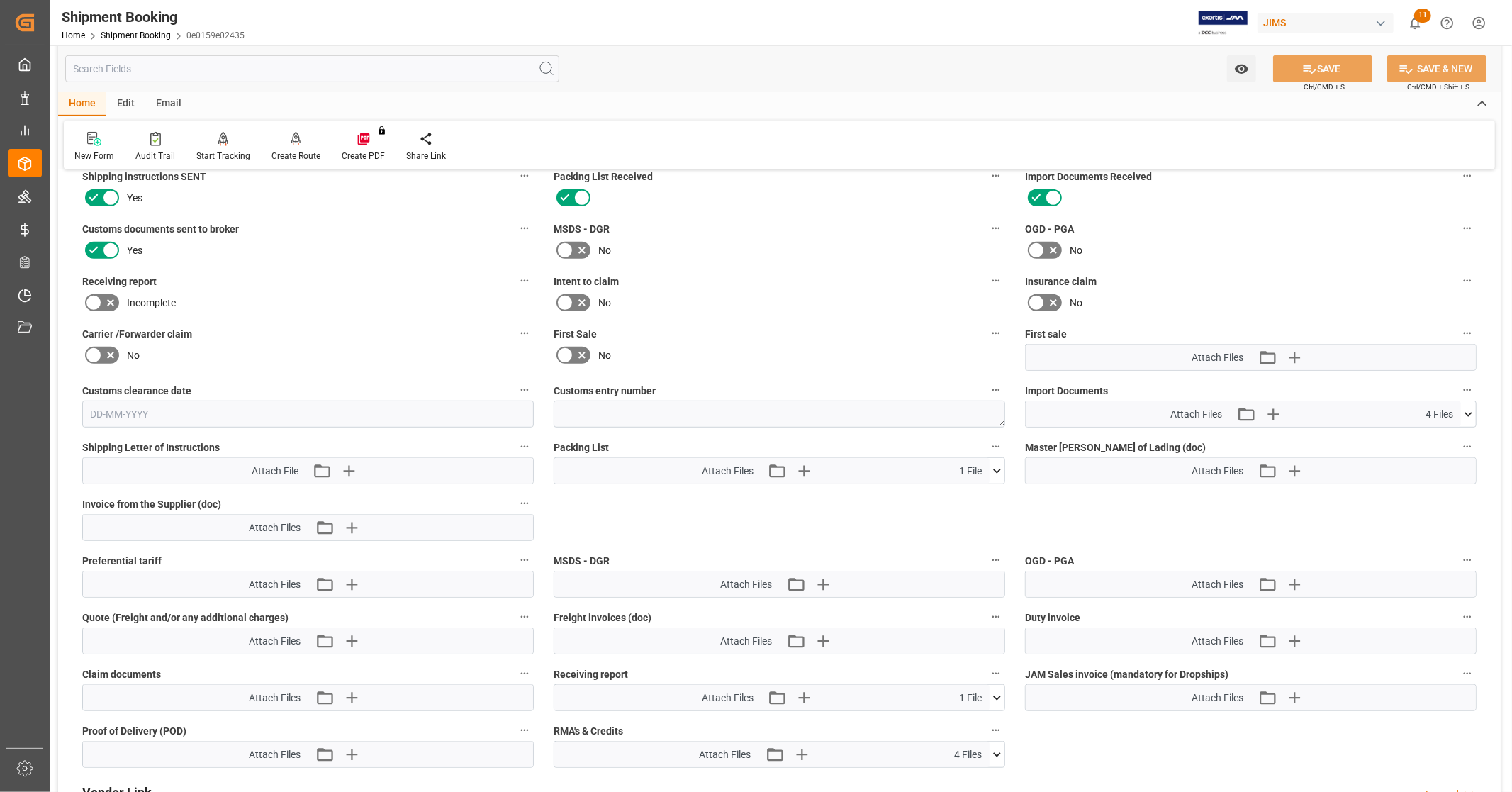
scroll to position [630, 0]
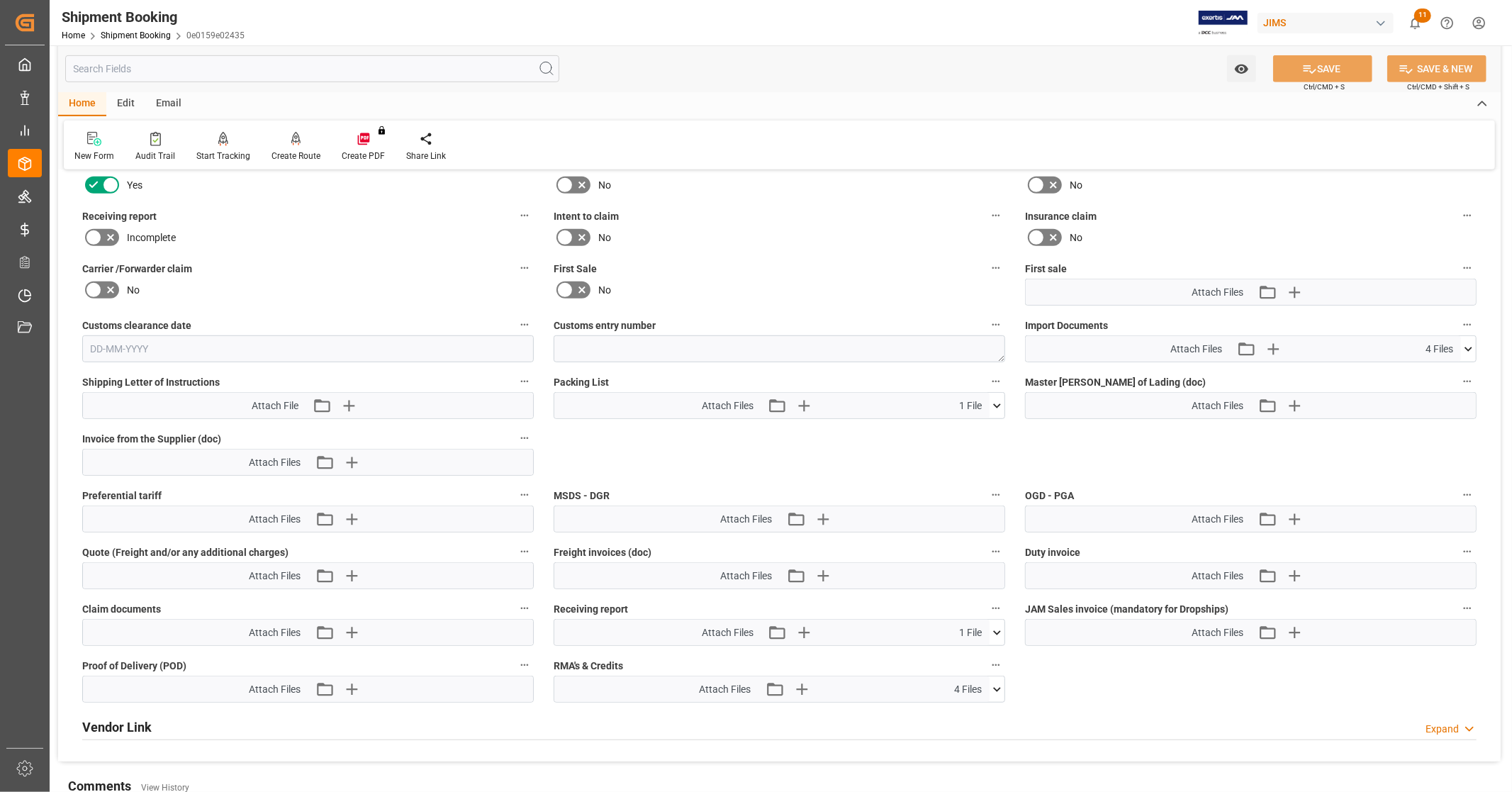
click at [1470, 347] on icon at bounding box center [1468, 349] width 15 height 15
click at [1469, 342] on icon at bounding box center [1468, 349] width 15 height 15
